Goal: Task Accomplishment & Management: Complete application form

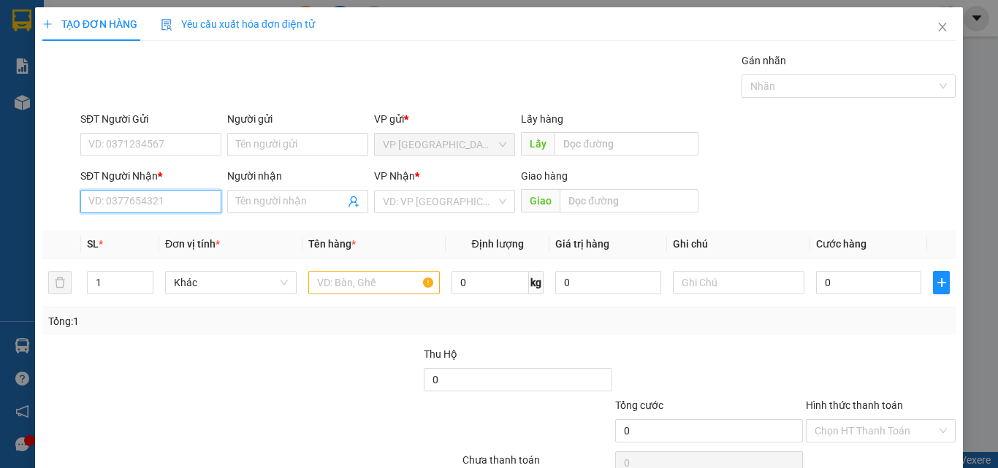
click at [158, 208] on input "SĐT Người Nhận *" at bounding box center [150, 201] width 141 height 23
click at [163, 205] on input "237" at bounding box center [150, 201] width 141 height 23
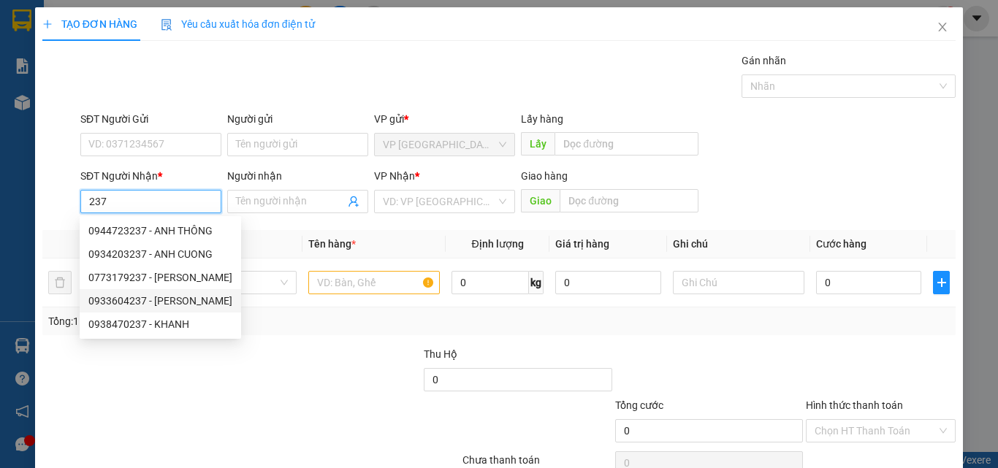
click at [160, 303] on div "0933604237 - [PERSON_NAME]" at bounding box center [160, 301] width 144 height 16
type input "0933604237"
type input "[PERSON_NAME]"
type input "NGA 2"
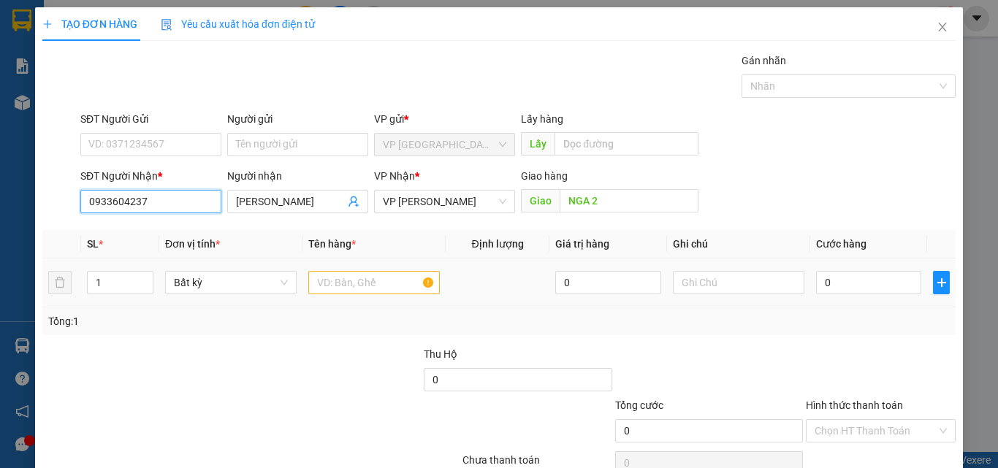
type input "0933604237"
click at [347, 282] on input "text" at bounding box center [374, 282] width 132 height 23
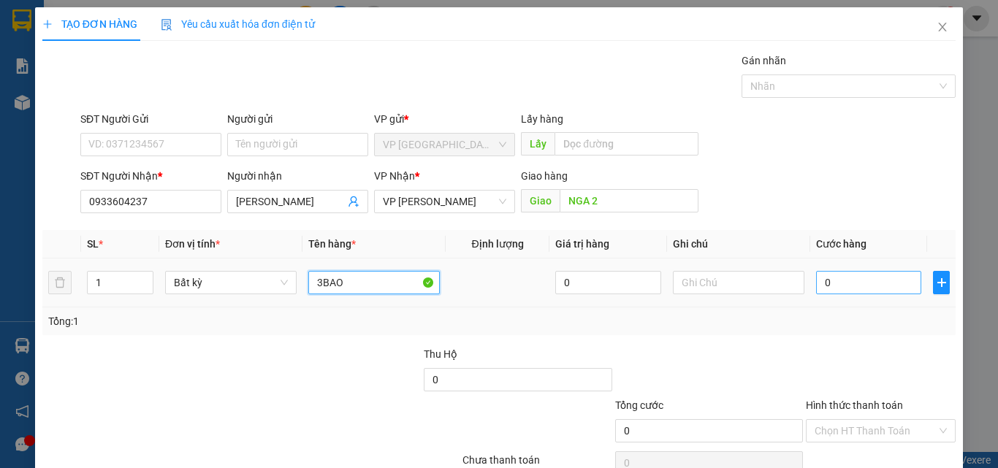
type input "3BAO"
click at [844, 276] on input "0" at bounding box center [868, 282] width 105 height 23
type input "2"
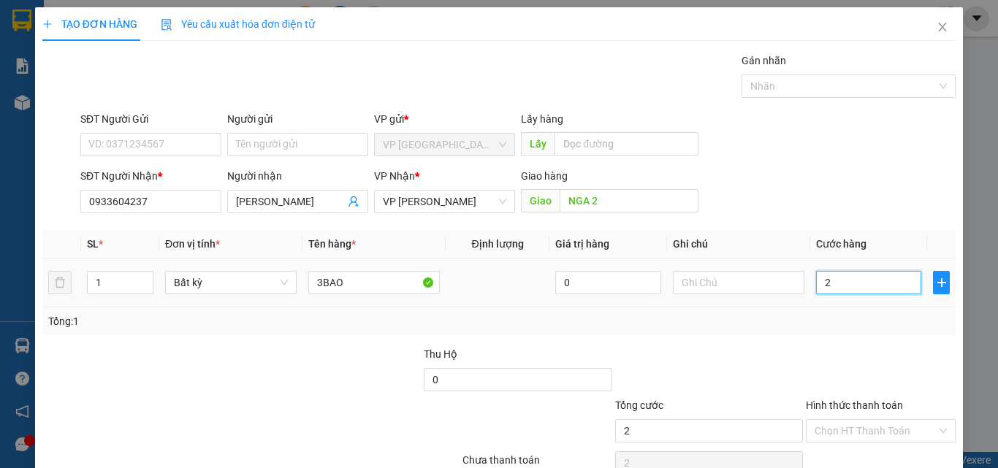
type input "21"
type input "210"
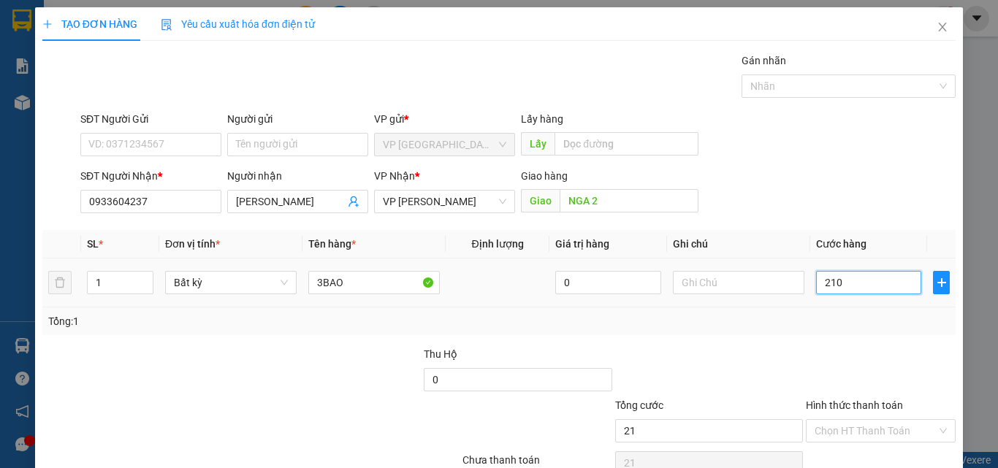
type input "210"
type input "2.100"
type input "21.000"
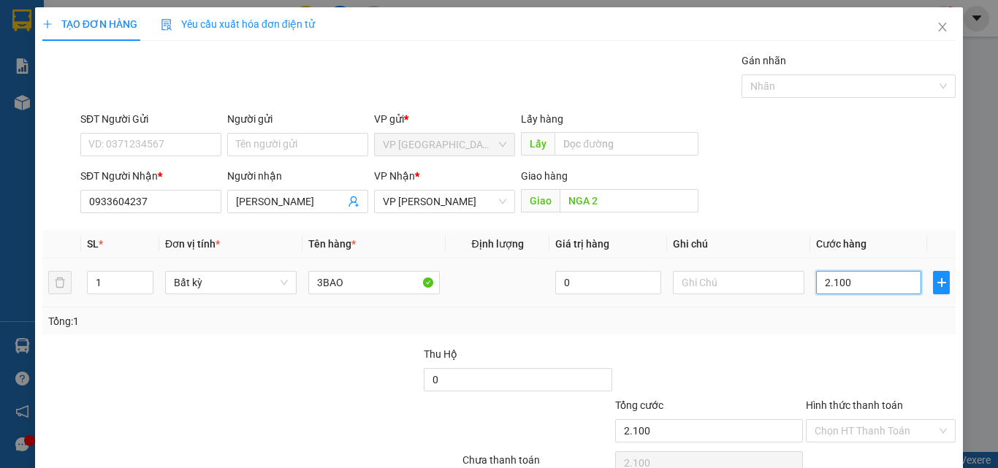
type input "21.000"
type input "210.000"
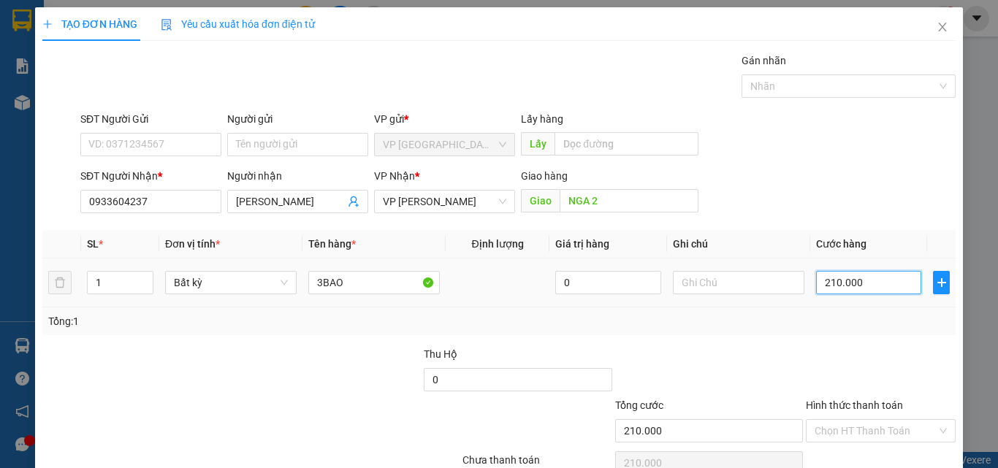
type input "21.000"
type input "2.100"
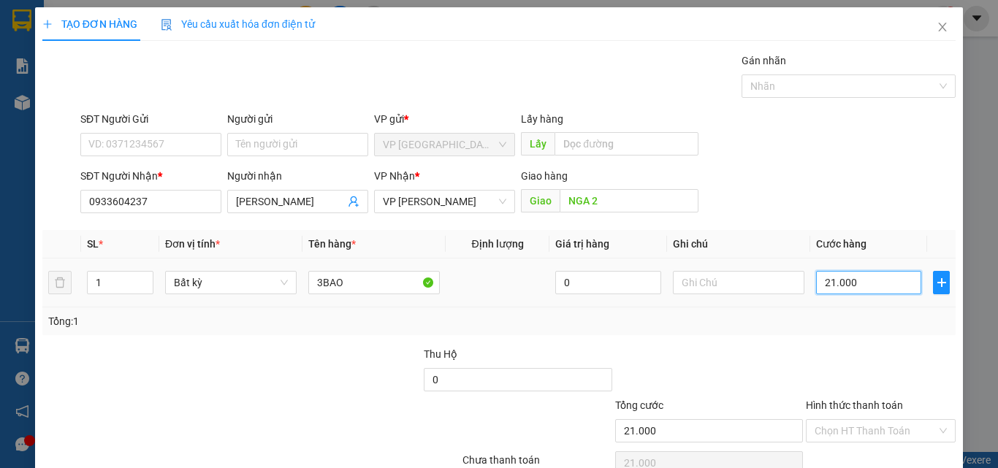
type input "2.100"
type input "210"
type input "21"
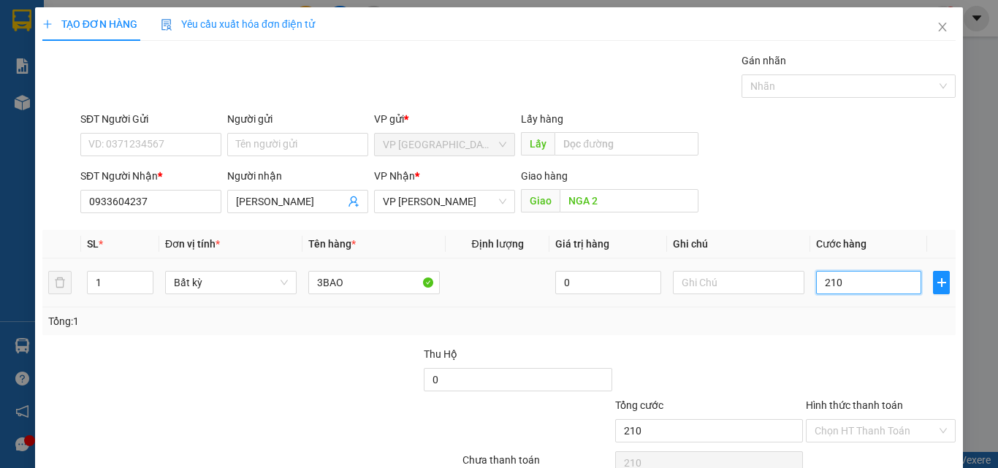
type input "21"
type input "2"
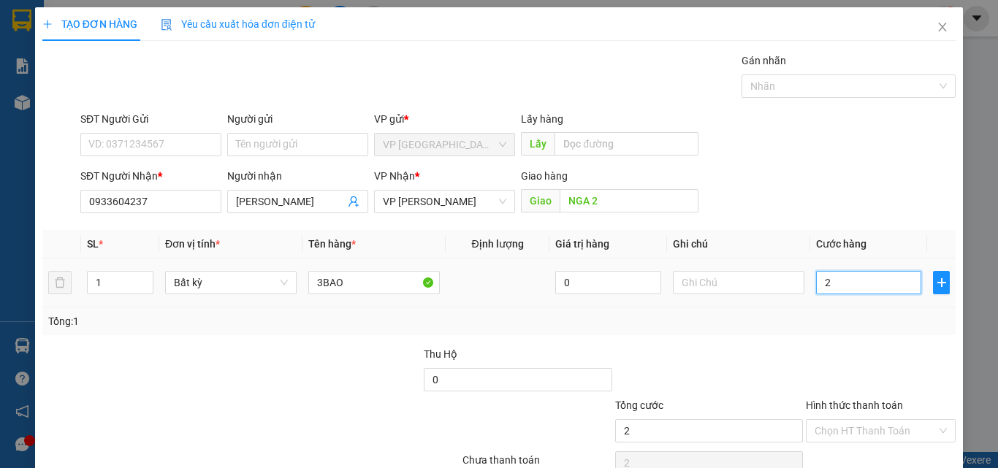
type input "20"
type input "200"
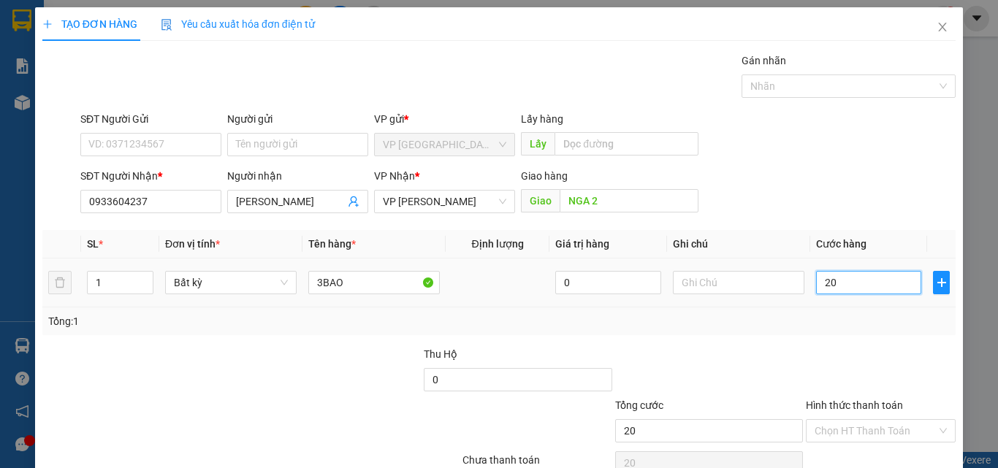
type input "200"
type input "2.000"
type input "20.000"
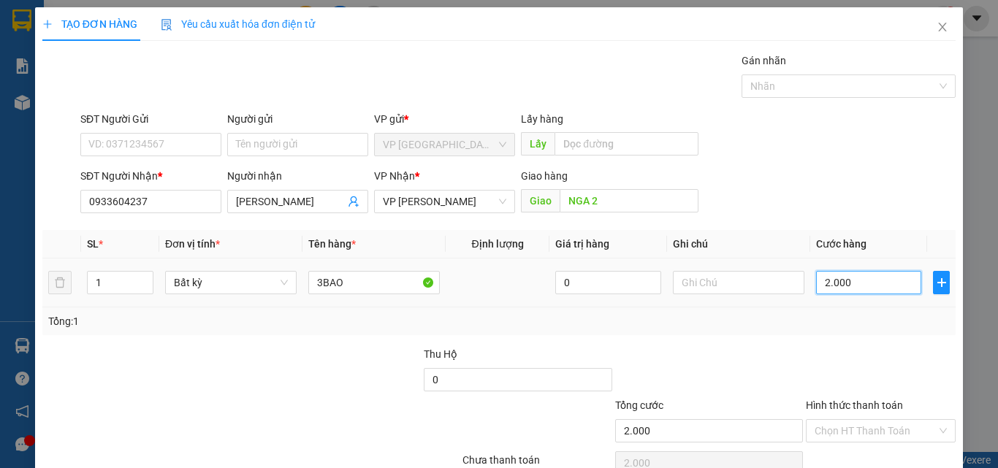
type input "20.000"
type input "200.000"
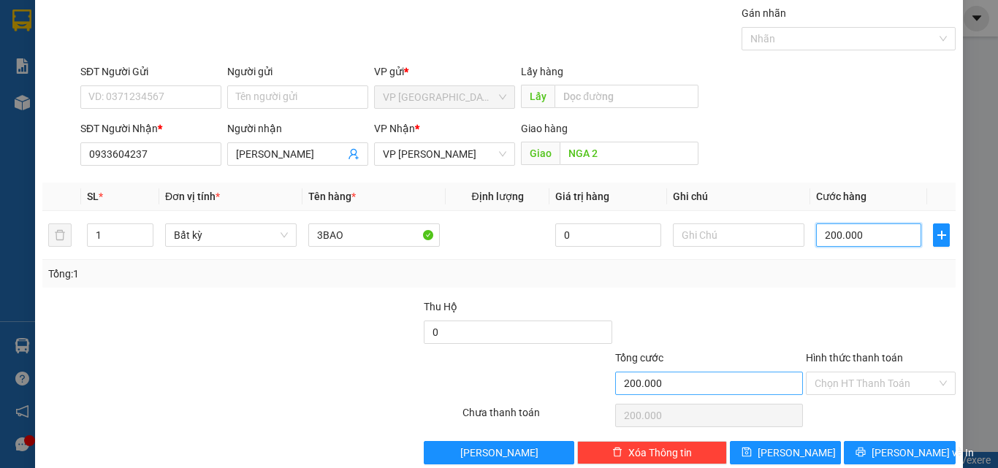
scroll to position [72, 0]
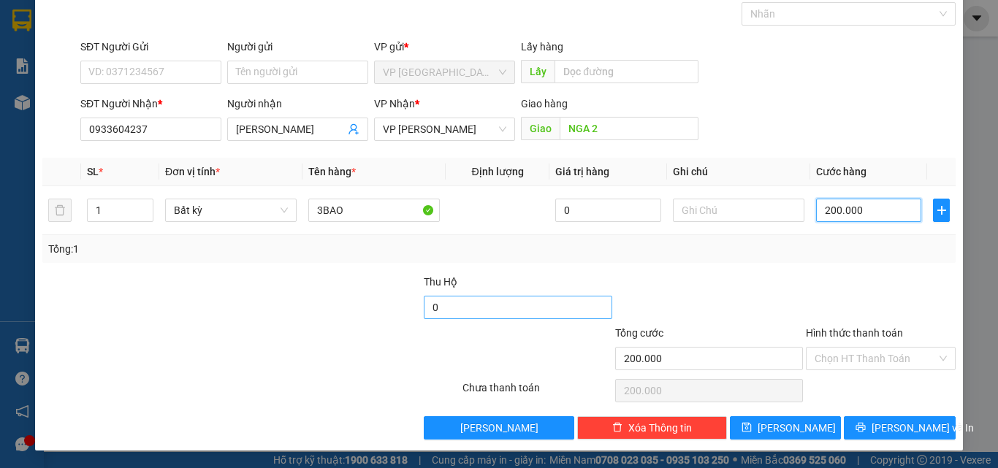
type input "200.000"
click at [470, 314] on input "0" at bounding box center [518, 307] width 188 height 23
type input "9.900.000"
click at [851, 333] on label "Hình thức thanh toán" at bounding box center [854, 333] width 97 height 12
click at [851, 348] on input "Hình thức thanh toán" at bounding box center [876, 359] width 122 height 22
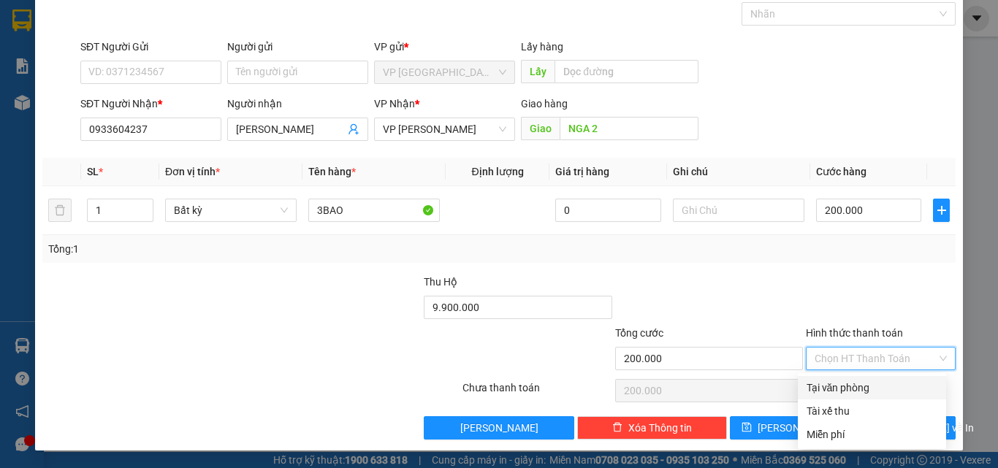
click at [839, 392] on div "Tại văn phòng" at bounding box center [872, 388] width 131 height 16
type input "0"
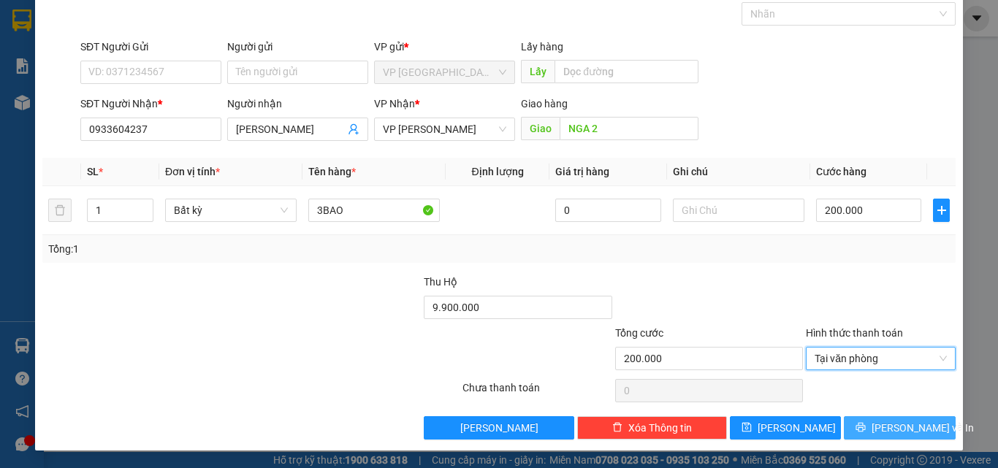
drag, startPoint x: 894, startPoint y: 432, endPoint x: 889, endPoint y: 409, distance: 23.1
click at [894, 431] on span "[PERSON_NAME] và In" at bounding box center [923, 428] width 102 height 16
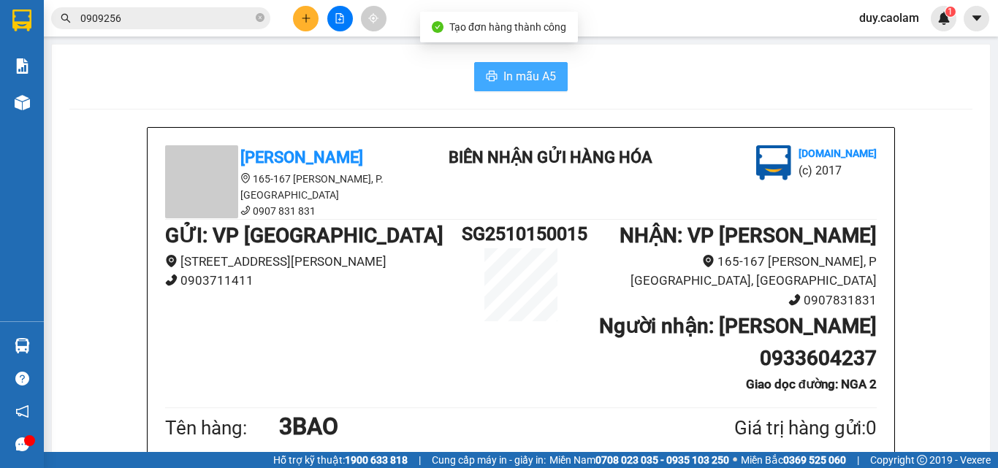
click at [504, 72] on span "In mẫu A5" at bounding box center [530, 76] width 53 height 18
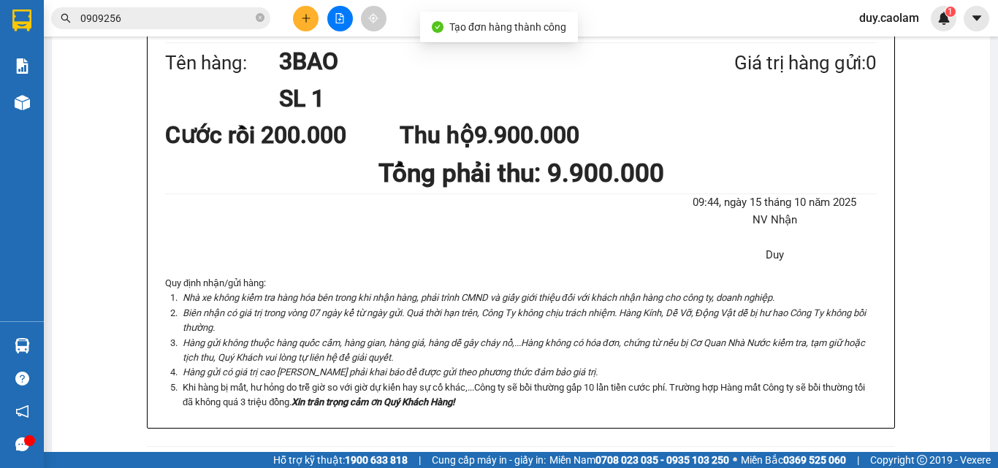
scroll to position [146, 0]
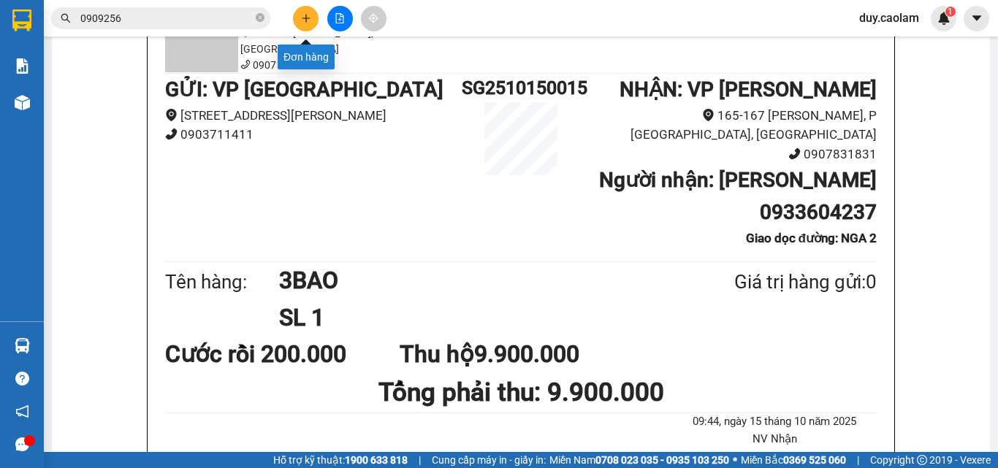
click at [305, 12] on button at bounding box center [306, 19] width 26 height 26
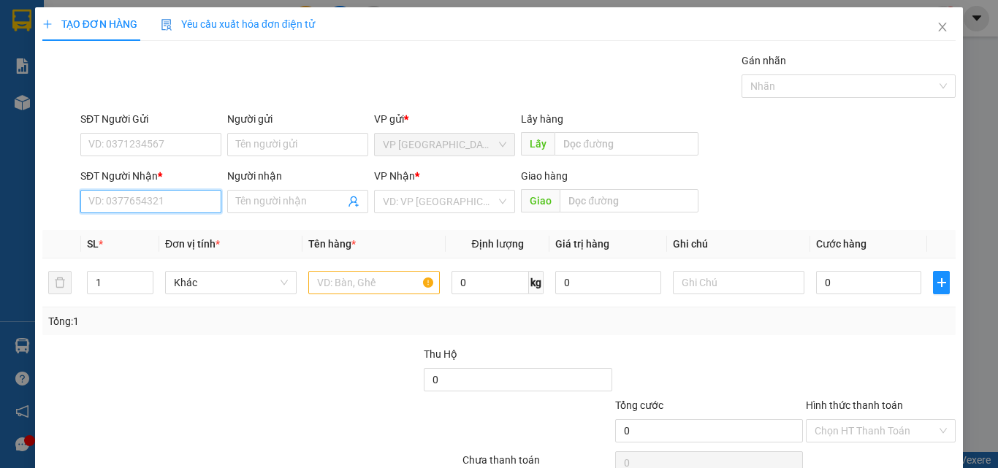
click at [157, 197] on input "SĐT Người Nhận *" at bounding box center [150, 201] width 141 height 23
click at [264, 200] on input "Người nhận" at bounding box center [290, 202] width 109 height 16
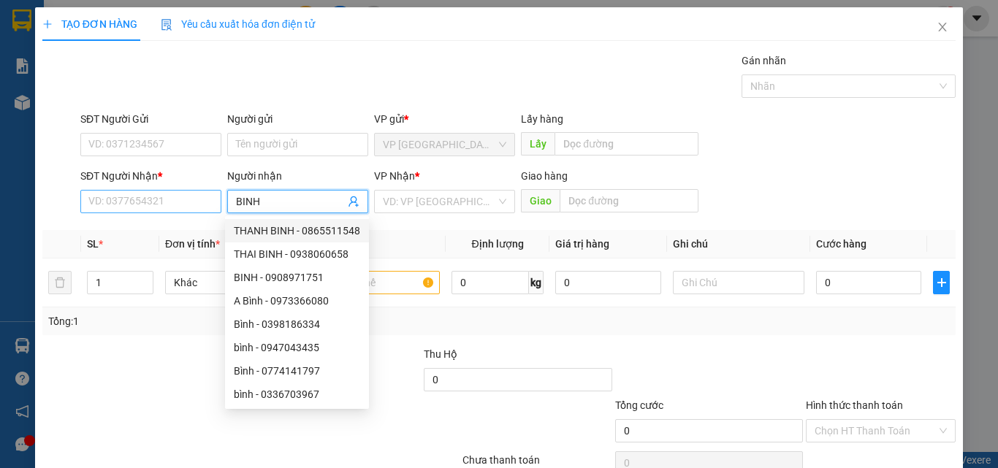
type input "BINH"
click at [171, 200] on input "SĐT Người Nhận *" at bounding box center [150, 201] width 141 height 23
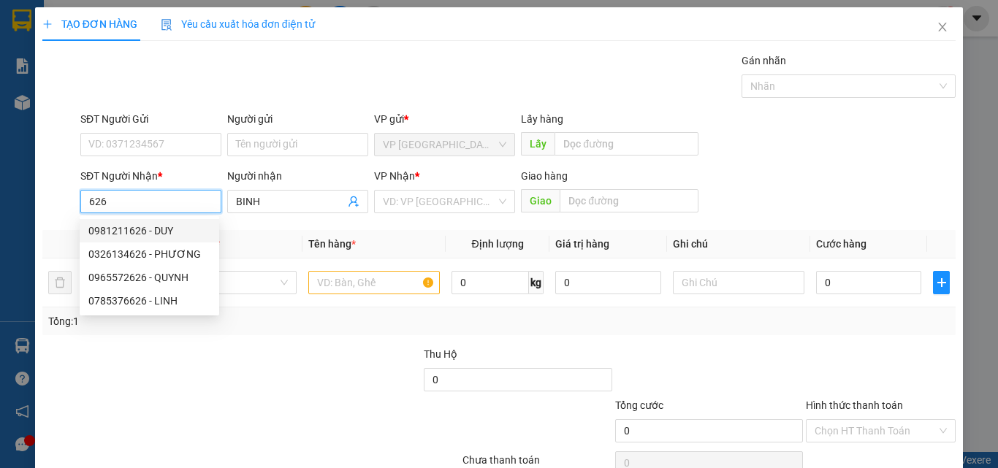
click at [100, 199] on input "626" at bounding box center [150, 201] width 141 height 23
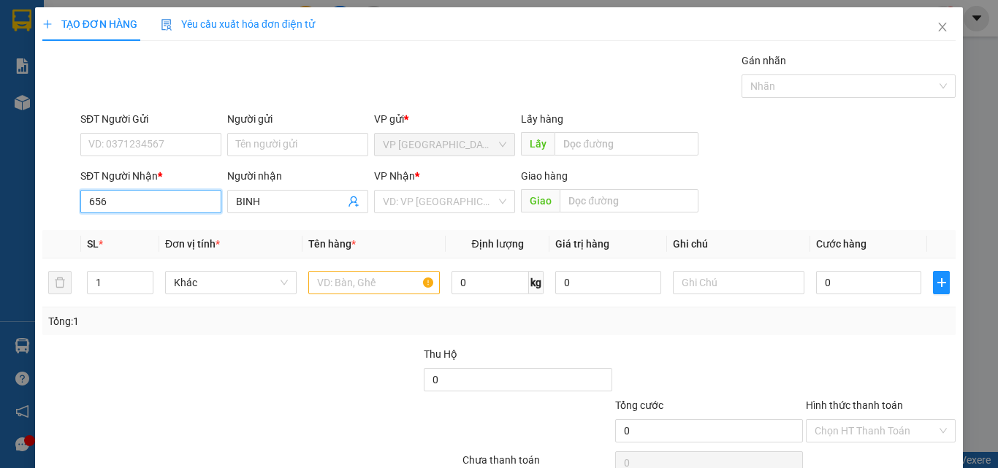
click at [142, 192] on input "656" at bounding box center [150, 201] width 141 height 23
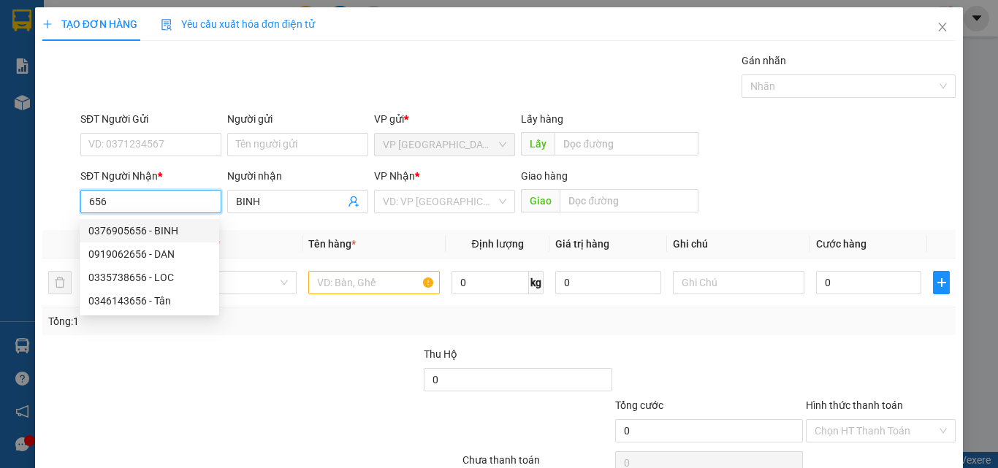
click at [170, 227] on div "0376905656 - BINH" at bounding box center [149, 231] width 122 height 16
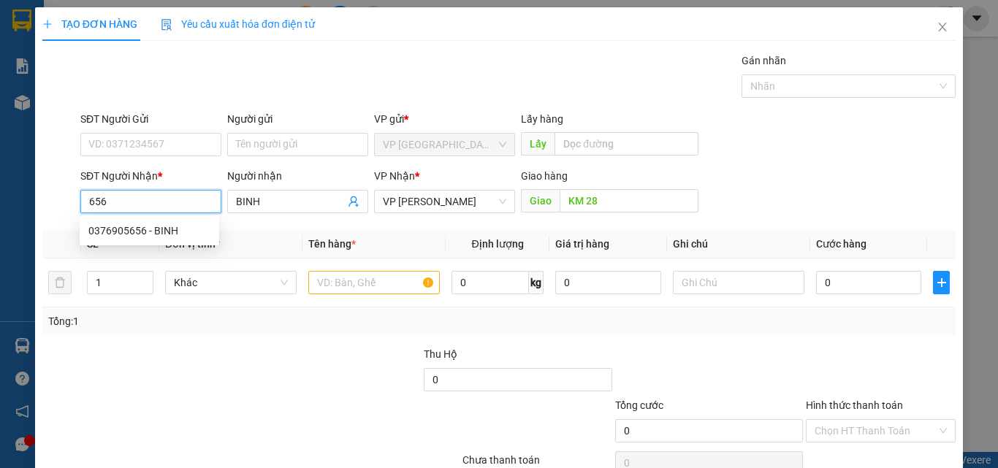
type input "0376905656"
type input "KM 28"
type input "0376905656"
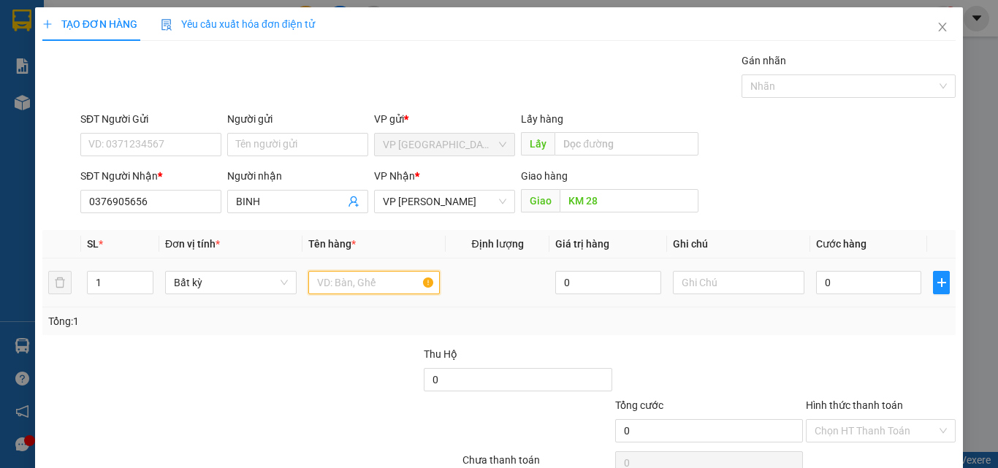
click at [392, 284] on input "text" at bounding box center [374, 282] width 132 height 23
type input "1 BAO"
click at [816, 282] on input "0" at bounding box center [868, 282] width 105 height 23
type input "4"
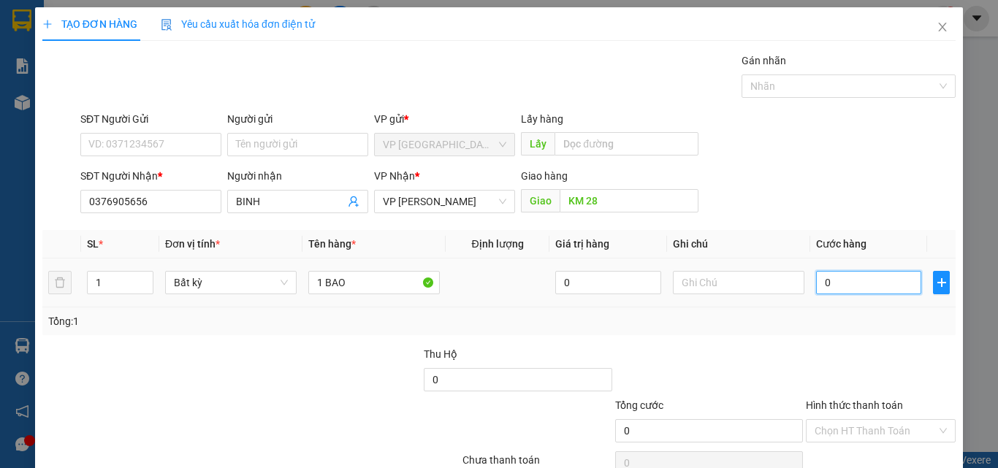
type input "4"
type input "40"
type input "400"
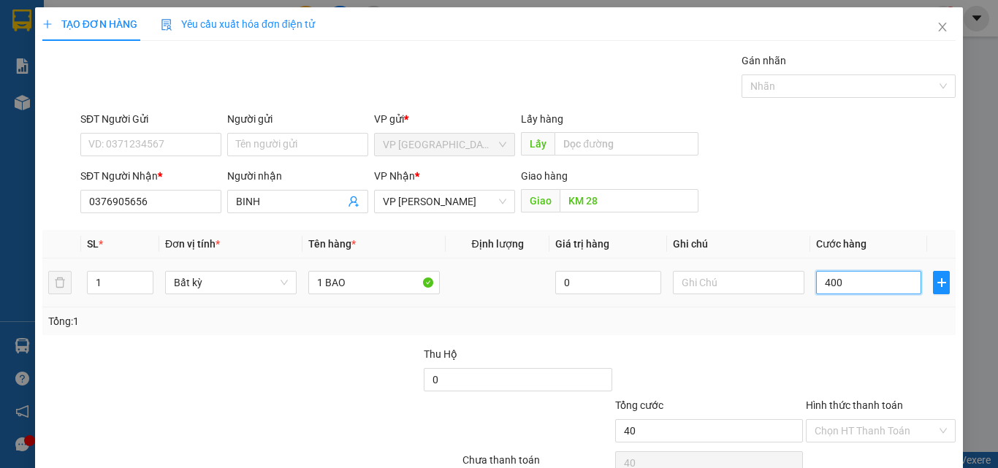
type input "400"
type input "4.000"
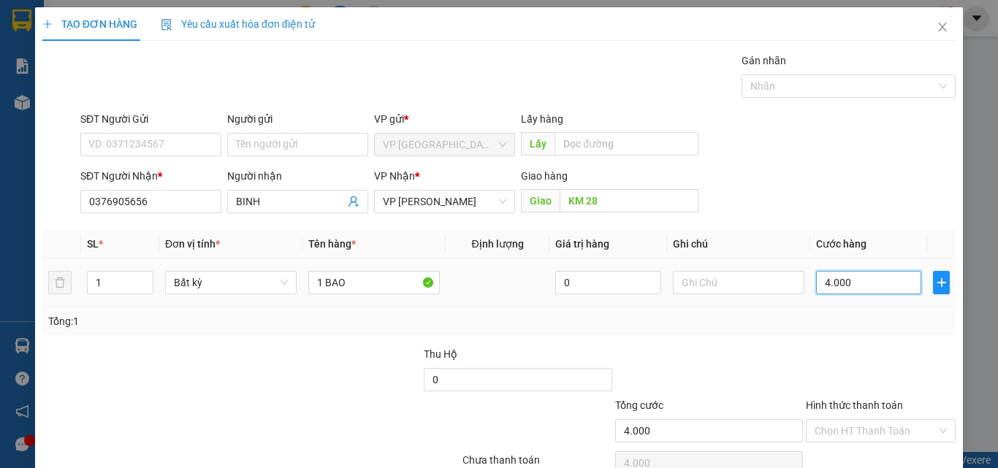
type input "40.000"
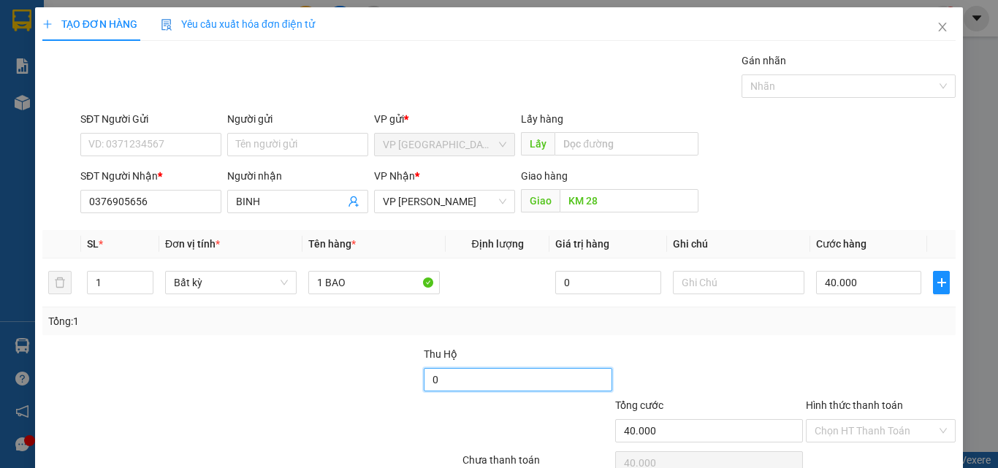
click at [528, 384] on input "0" at bounding box center [518, 379] width 188 height 23
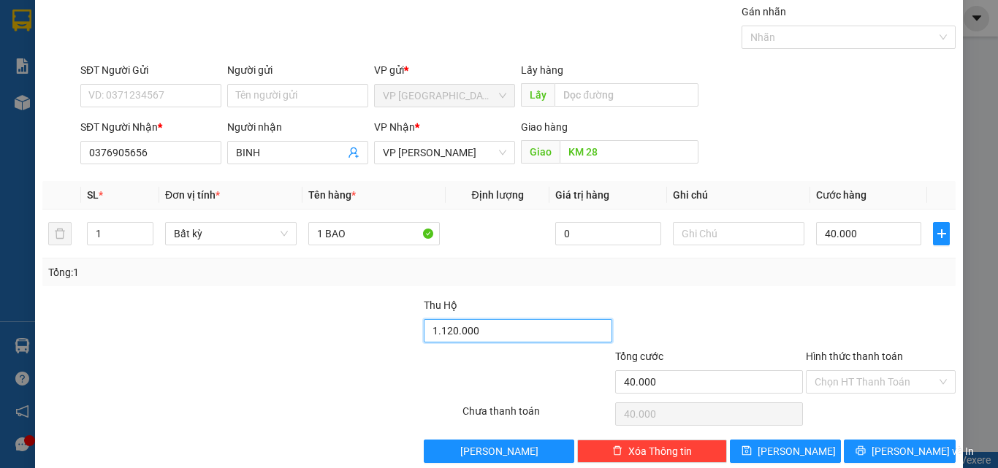
scroll to position [72, 0]
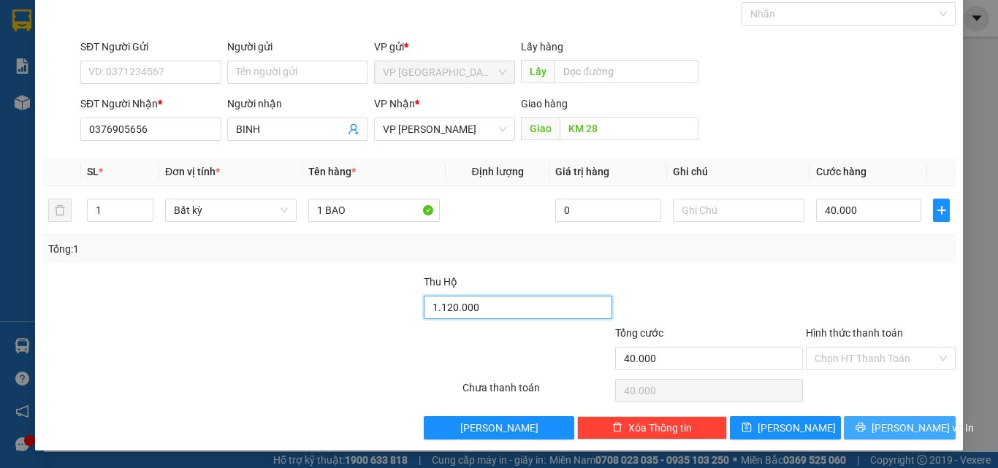
type input "1.120.000"
click at [921, 427] on button "[PERSON_NAME] và In" at bounding box center [900, 428] width 112 height 23
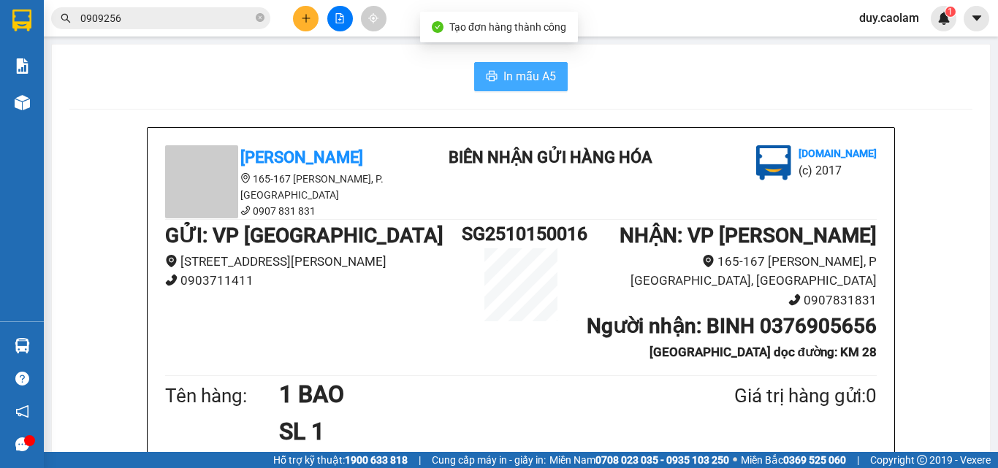
click at [539, 81] on span "In mẫu A5" at bounding box center [530, 76] width 53 height 18
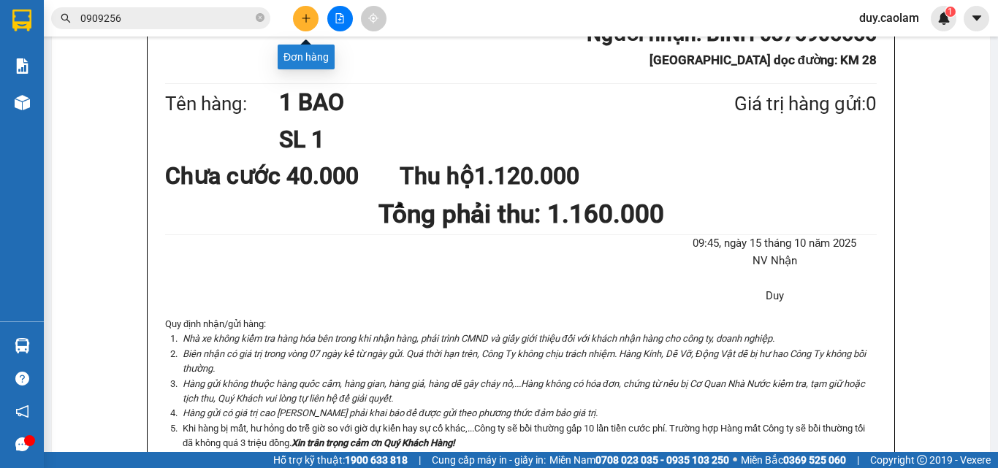
click at [306, 23] on button at bounding box center [306, 19] width 26 height 26
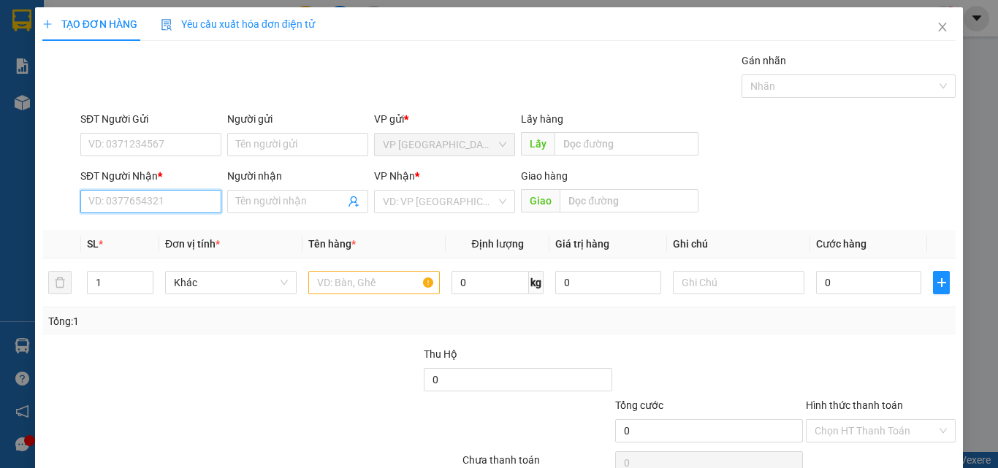
click at [153, 200] on input "SĐT Người Nhận *" at bounding box center [150, 201] width 141 height 23
type input "0"
click at [152, 205] on input "SĐT Người Nhận *" at bounding box center [150, 201] width 141 height 23
click at [137, 206] on input "934" at bounding box center [150, 201] width 141 height 23
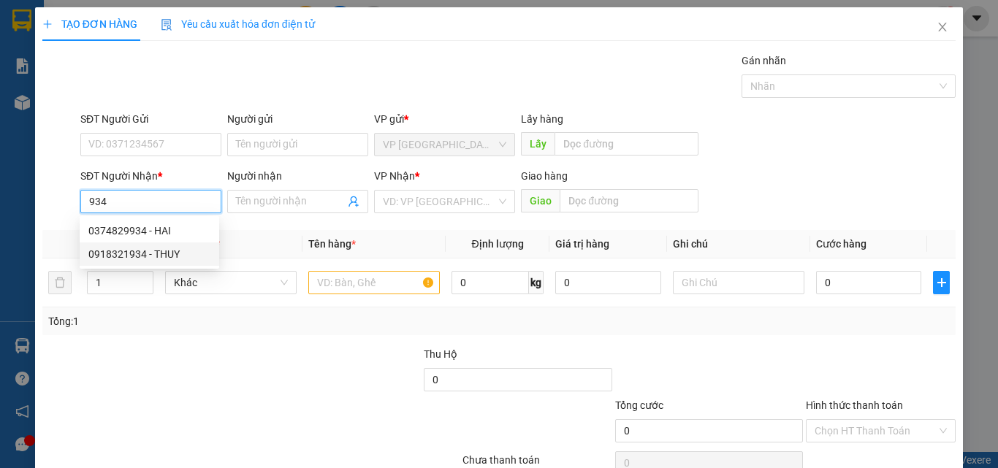
drag, startPoint x: 149, startPoint y: 254, endPoint x: 164, endPoint y: 255, distance: 14.6
click at [149, 255] on div "0918321934 - THUY" at bounding box center [149, 254] width 122 height 16
type input "0918321934"
type input "THUY"
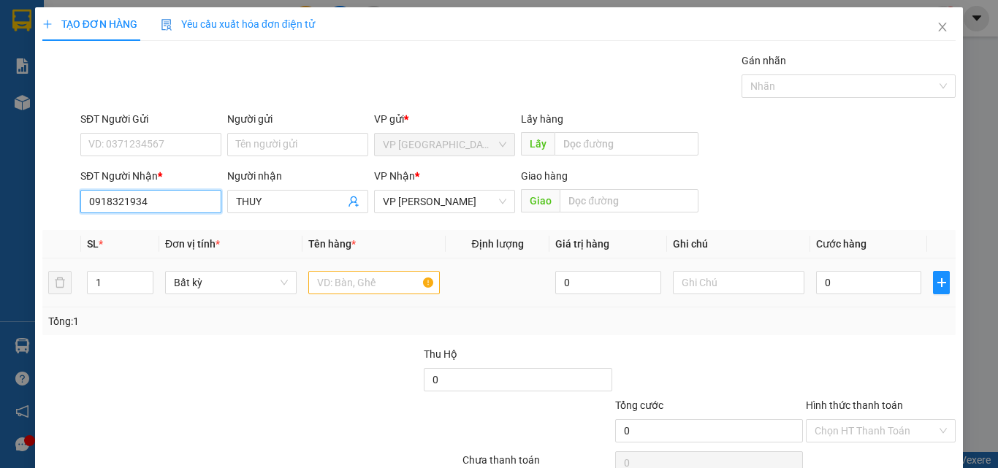
type input "0918321934"
click at [374, 284] on input "text" at bounding box center [374, 282] width 132 height 23
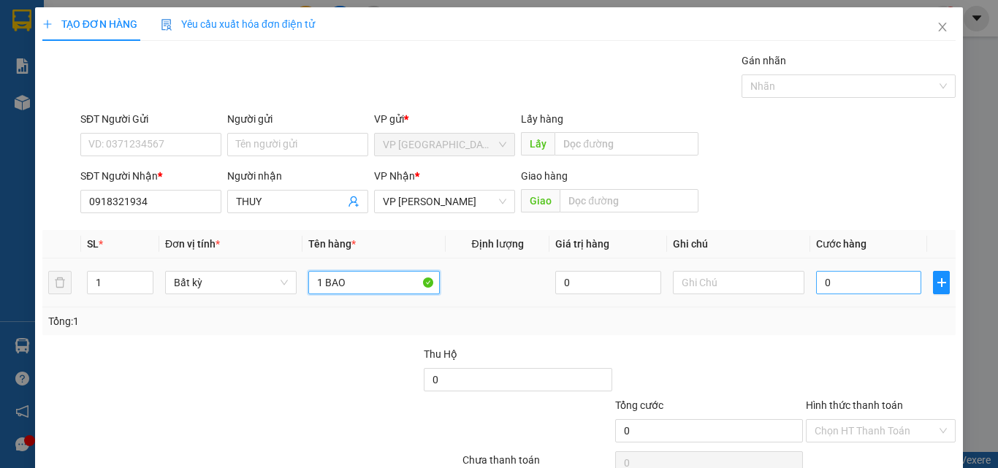
type input "1 BAO"
click at [857, 282] on input "0" at bounding box center [868, 282] width 105 height 23
type input "3"
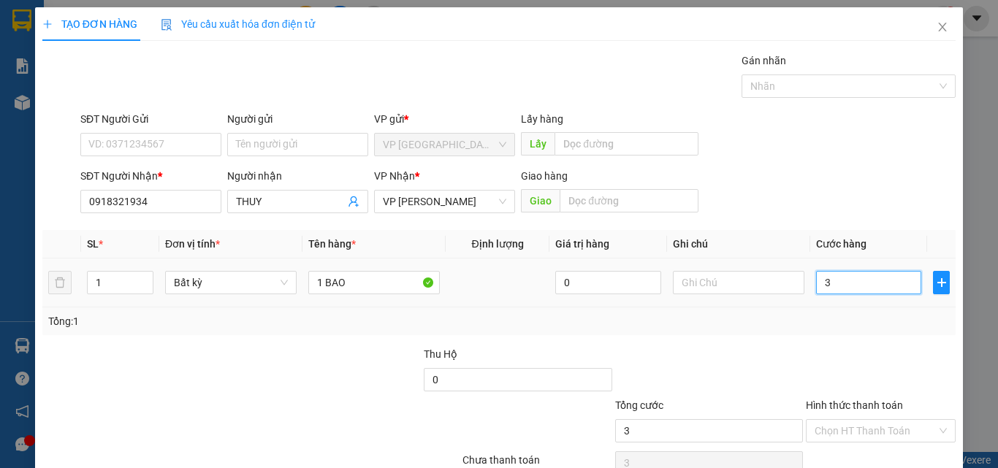
type input "0"
type input "05"
type input "5"
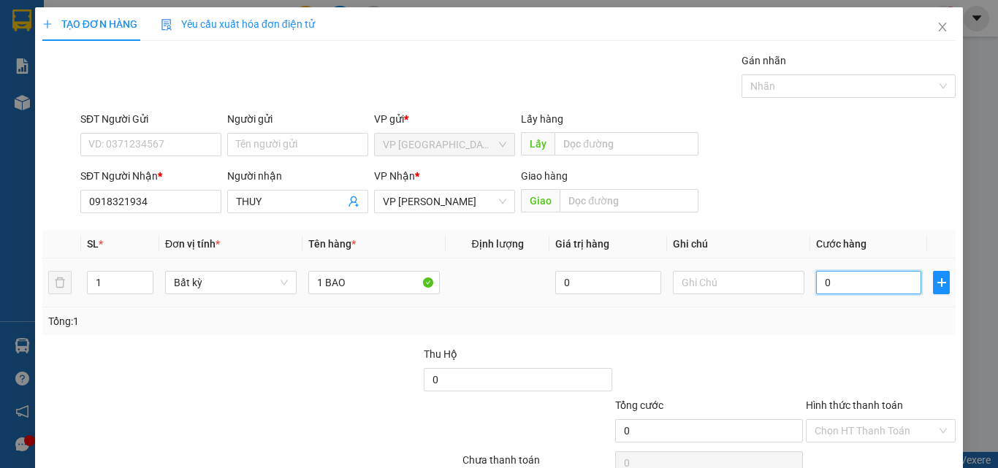
type input "5"
type input "050"
type input "50"
type input "0.500"
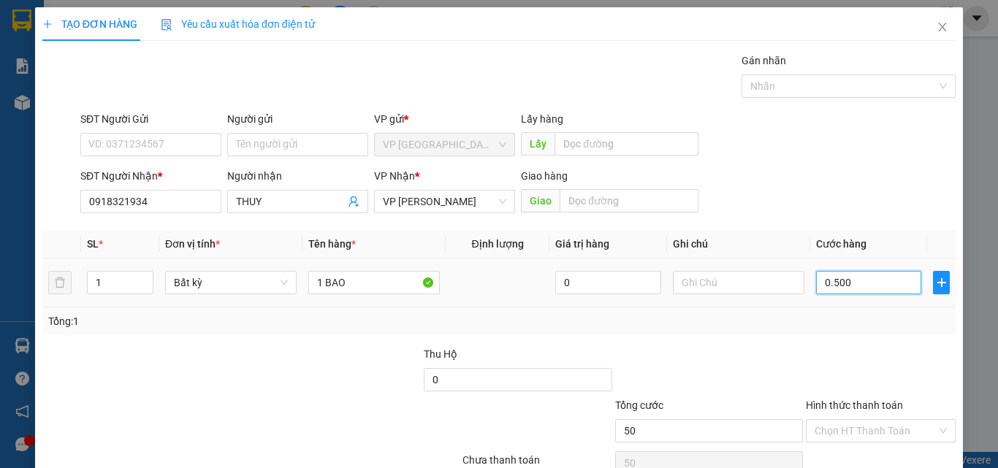
type input "500"
type input "05.000"
type input "5.000"
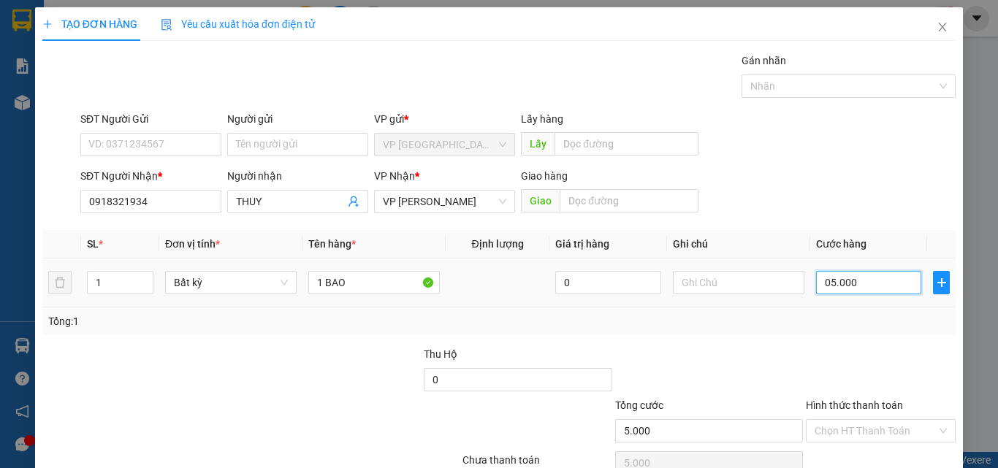
type input "050.000"
type input "50.000"
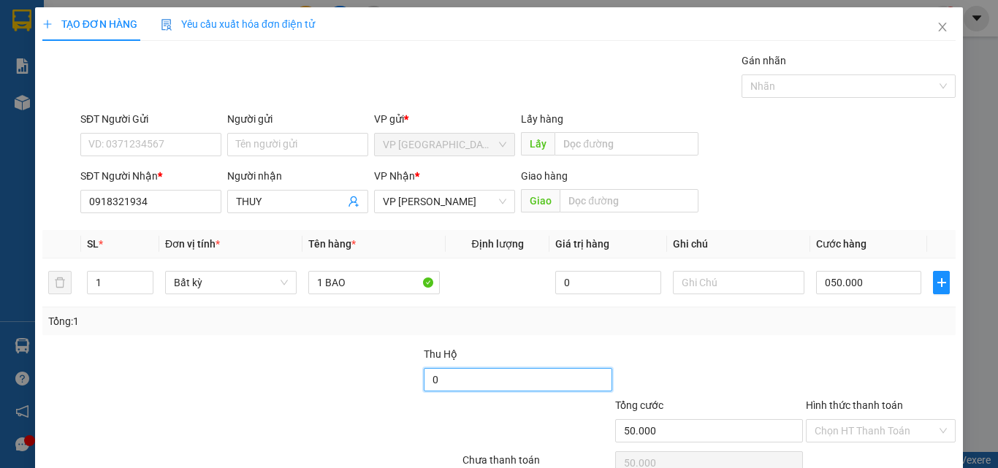
type input "50.000"
click at [447, 372] on input "0" at bounding box center [518, 379] width 188 height 23
type input "3"
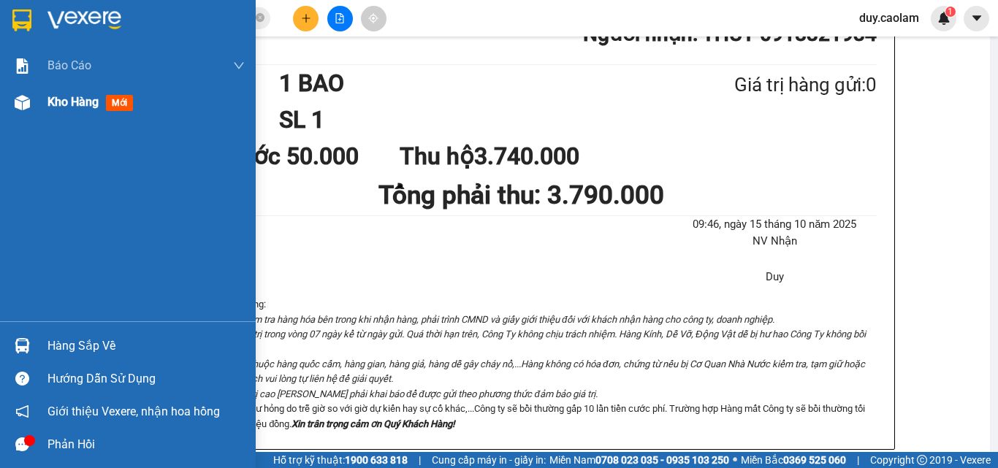
click at [43, 115] on div "Kho hàng mới" at bounding box center [128, 102] width 256 height 37
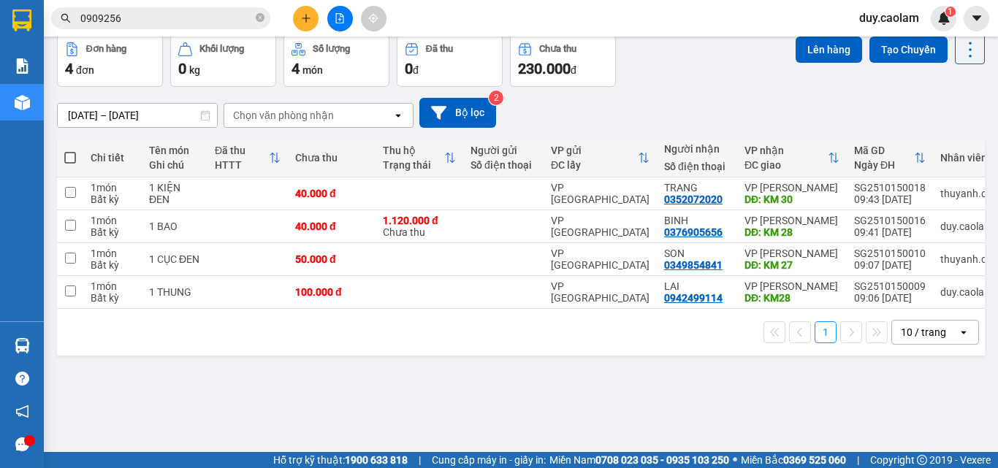
click at [220, 18] on button "Kho nhận" at bounding box center [209, -1] width 68 height 35
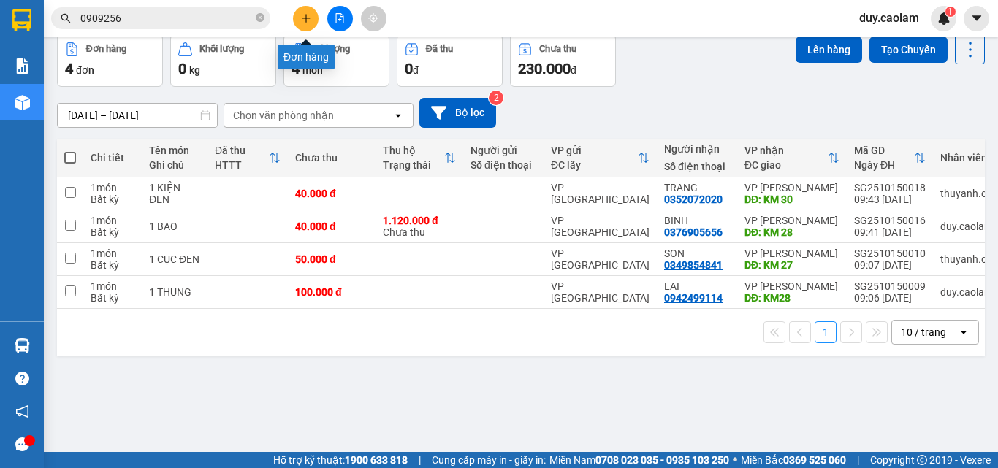
click at [301, 22] on icon "plus" at bounding box center [306, 18] width 10 height 10
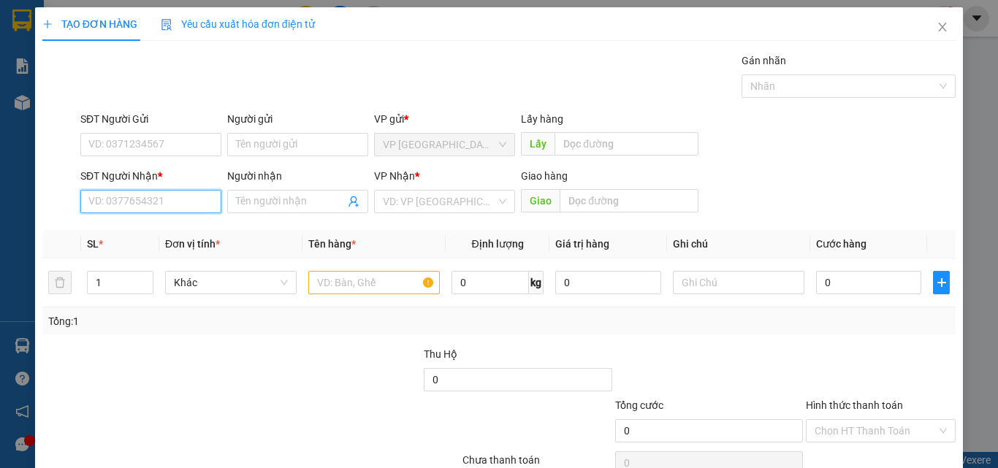
click at [137, 202] on input "SĐT Người Nhận *" at bounding box center [150, 201] width 141 height 23
click at [151, 190] on input "7137" at bounding box center [150, 201] width 141 height 23
click at [168, 208] on input "7137" at bounding box center [150, 201] width 141 height 23
click at [163, 211] on input "7137" at bounding box center [150, 201] width 141 height 23
click at [161, 208] on input "7137" at bounding box center [150, 201] width 141 height 23
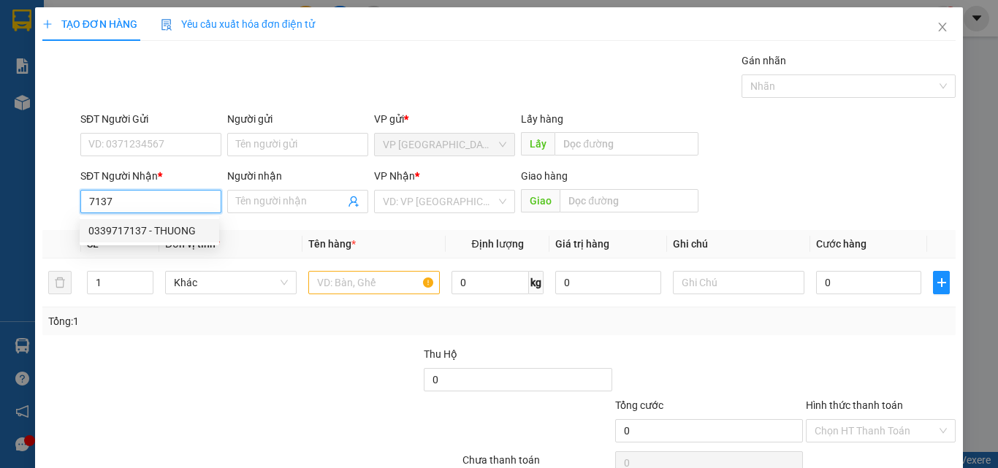
click at [140, 227] on div "0339717137 - THUONG" at bounding box center [149, 231] width 122 height 16
type input "0339717137"
type input "THUONG"
type input "KM 12"
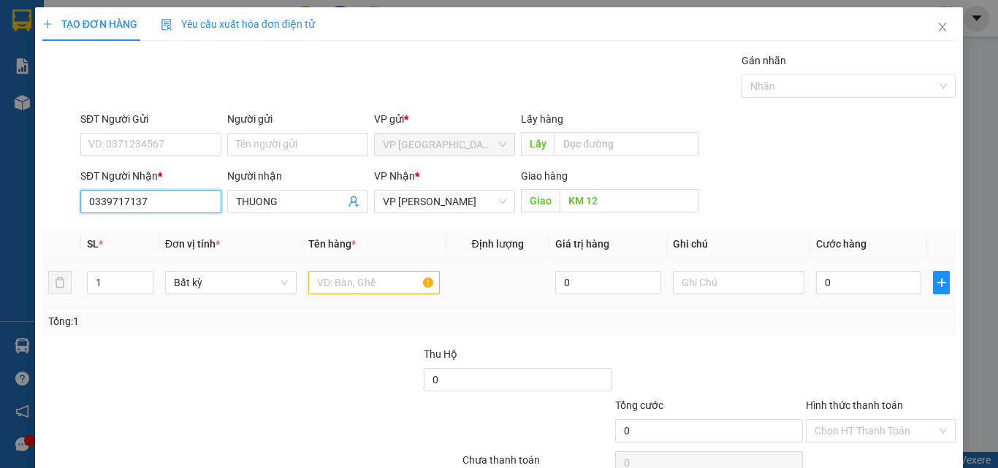
type input "0339717137"
click at [371, 286] on input "text" at bounding box center [374, 282] width 132 height 23
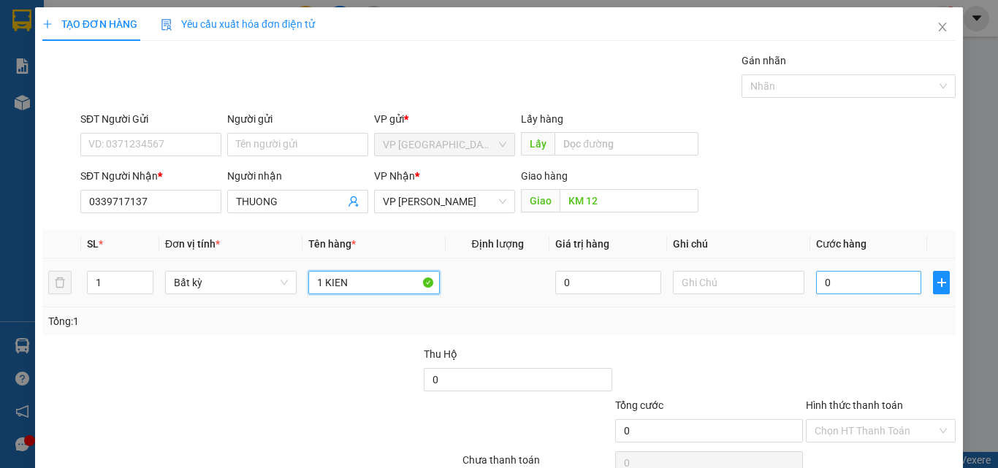
type input "1 KIEN"
click at [865, 293] on input "0" at bounding box center [868, 282] width 105 height 23
type input "4"
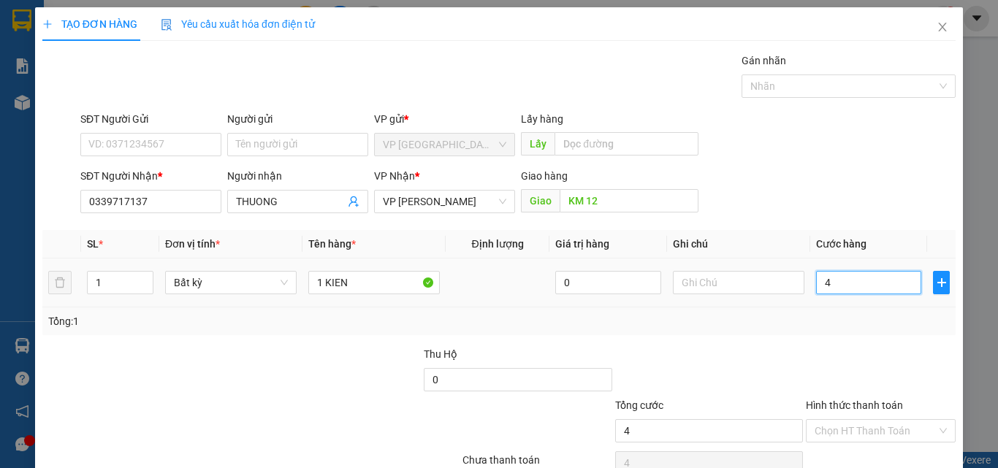
type input "40"
type input "400"
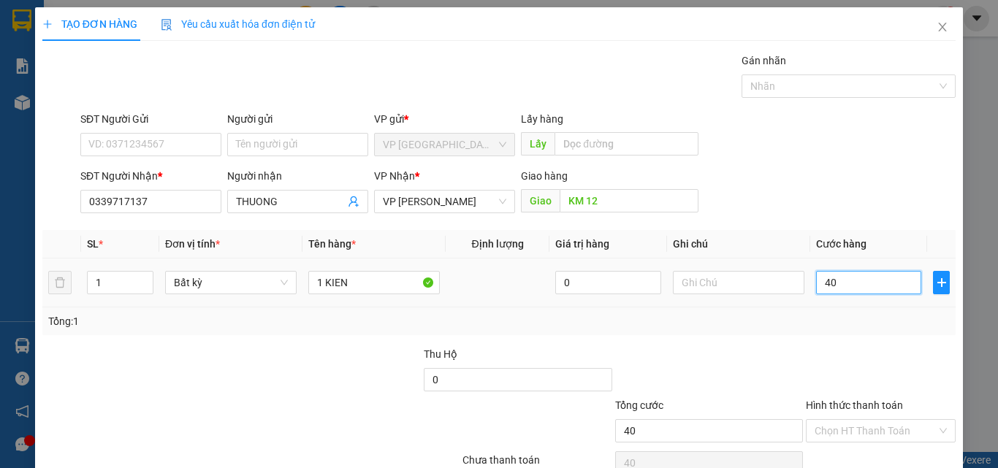
type input "400"
type input "4.000"
type input "40.000"
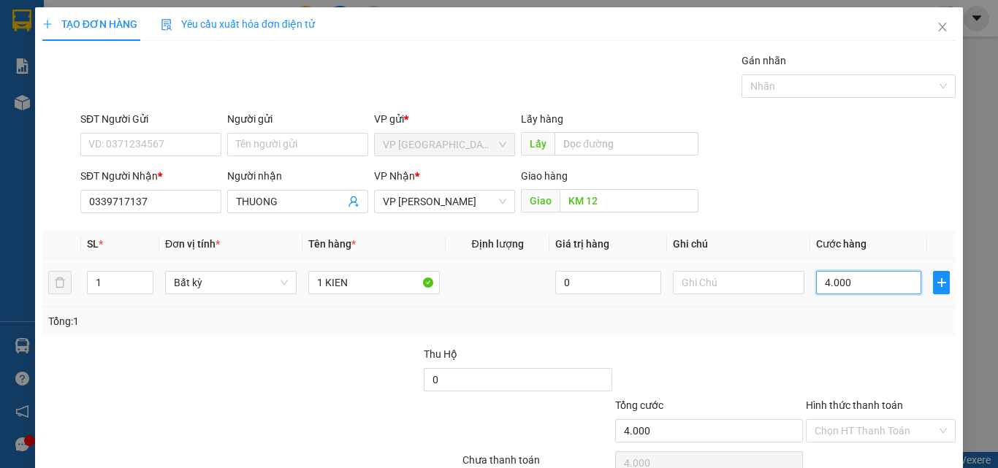
type input "40.000"
drag, startPoint x: 864, startPoint y: 430, endPoint x: 846, endPoint y: 389, distance: 45.5
